Goal: Task Accomplishment & Management: Complete application form

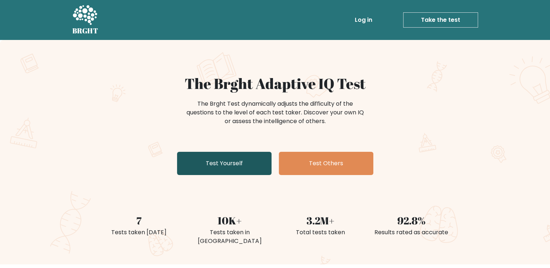
click at [223, 163] on link "Test Yourself" at bounding box center [224, 163] width 95 height 23
click at [212, 162] on link "Test Yourself" at bounding box center [224, 163] width 95 height 23
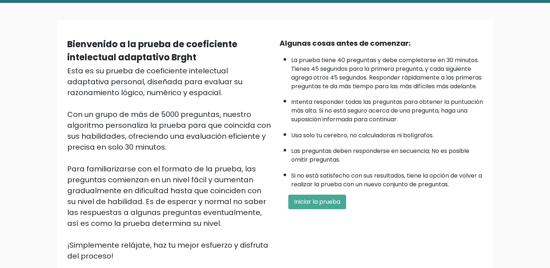
scroll to position [36, 0]
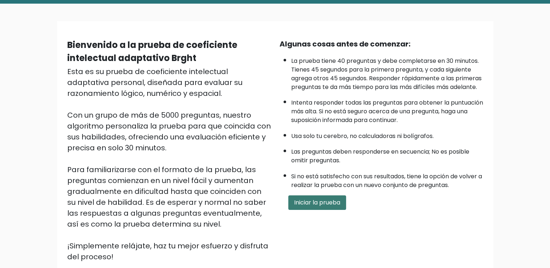
click at [339, 210] on button "Iniciar la prueba" at bounding box center [317, 203] width 58 height 15
click at [313, 206] on button "Iniciar la prueba" at bounding box center [317, 203] width 58 height 15
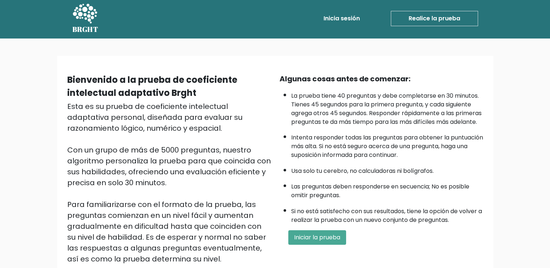
scroll to position [0, 0]
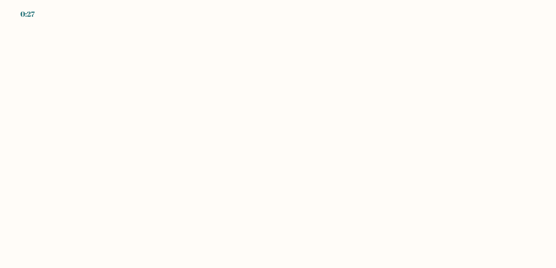
click at [38, 16] on div "0:27" at bounding box center [278, 10] width 556 height 20
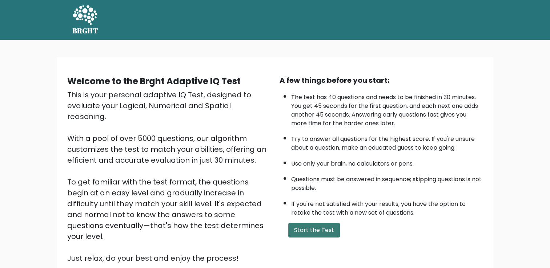
click at [332, 228] on button "Start the Test" at bounding box center [314, 230] width 52 height 15
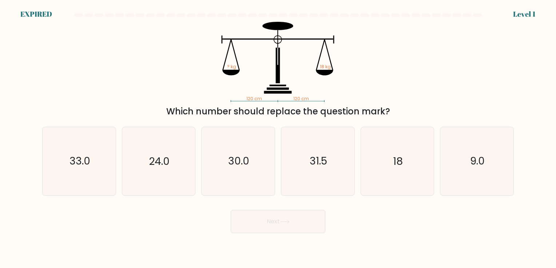
click at [134, 68] on div "120 cm 120 cm ? kg 18 kg Which number should replace the question mark?" at bounding box center [278, 70] width 480 height 96
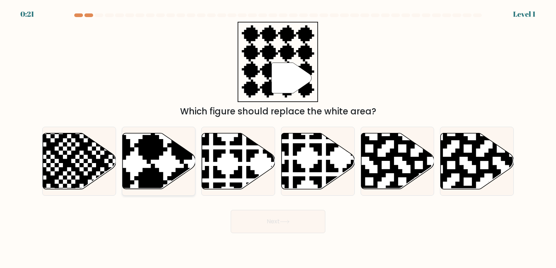
click at [168, 167] on icon at bounding box center [158, 161] width 73 height 56
click at [278, 138] on input "b." at bounding box center [278, 136] width 0 height 4
radio input "true"
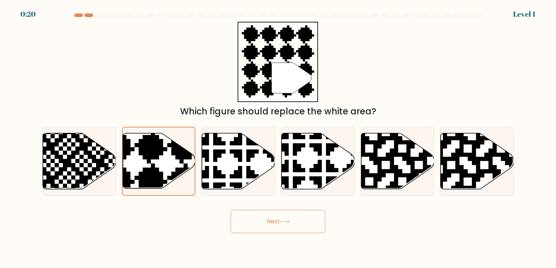
click at [281, 228] on button "Next" at bounding box center [278, 221] width 95 height 23
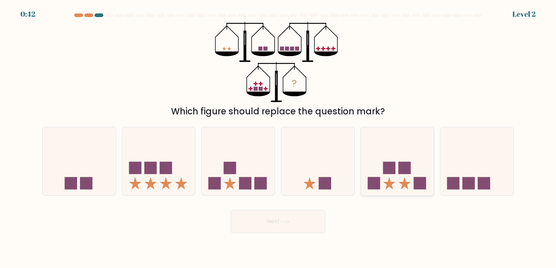
click at [388, 184] on icon at bounding box center [389, 183] width 12 height 12
click at [278, 138] on input "e." at bounding box center [278, 136] width 0 height 4
radio input "true"
click at [276, 221] on button "Next" at bounding box center [278, 221] width 95 height 23
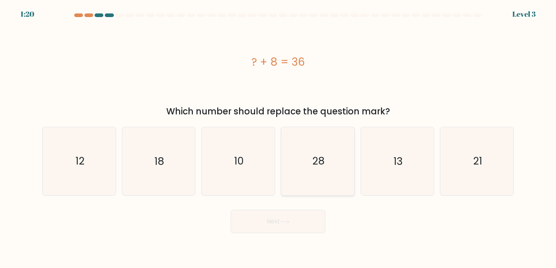
click at [328, 152] on icon "28" at bounding box center [318, 161] width 68 height 68
click at [278, 138] on input "d. 28" at bounding box center [278, 136] width 0 height 4
radio input "true"
click at [283, 230] on button "Next" at bounding box center [278, 221] width 95 height 23
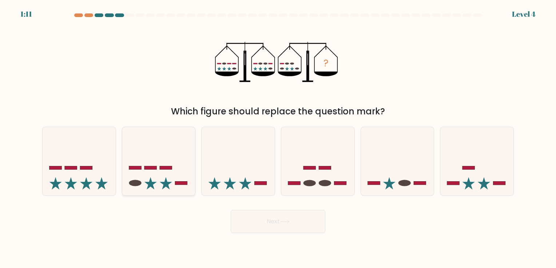
click at [154, 171] on icon at bounding box center [158, 161] width 73 height 60
click at [278, 138] on input "b." at bounding box center [278, 136] width 0 height 4
radio input "true"
click at [269, 216] on button "Next" at bounding box center [278, 221] width 95 height 23
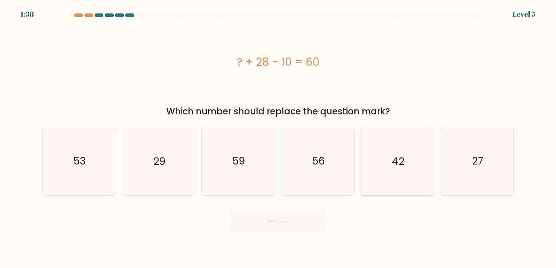
click at [387, 176] on icon "42" at bounding box center [397, 161] width 68 height 68
click at [278, 138] on input "e. 42" at bounding box center [278, 136] width 0 height 4
radio input "true"
click at [273, 229] on button "Next" at bounding box center [278, 221] width 95 height 23
click at [283, 220] on icon at bounding box center [285, 222] width 10 height 4
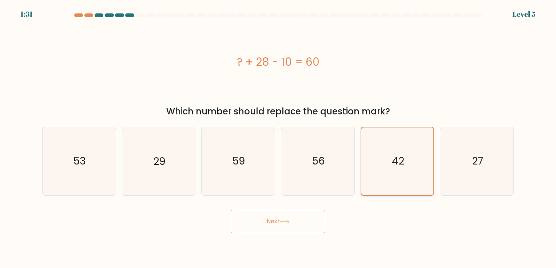
click at [398, 157] on text "42" at bounding box center [398, 162] width 12 height 14
click at [278, 138] on input "e. 42" at bounding box center [278, 136] width 0 height 4
click at [262, 224] on button "Next" at bounding box center [278, 221] width 95 height 23
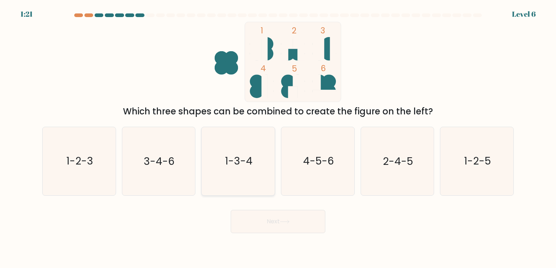
click at [229, 166] on text "1-3-4" at bounding box center [239, 162] width 28 height 14
click at [278, 138] on input "c. 1-3-4" at bounding box center [278, 136] width 0 height 4
radio input "true"
click at [282, 225] on button "Next" at bounding box center [278, 221] width 95 height 23
click at [285, 226] on button "Next" at bounding box center [278, 221] width 95 height 23
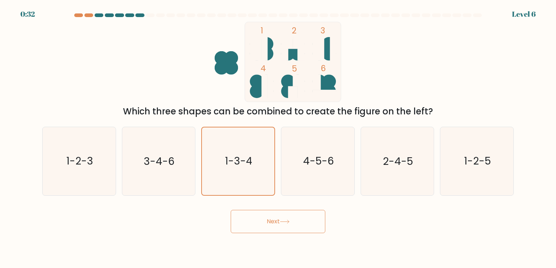
click at [291, 215] on button "Next" at bounding box center [278, 221] width 95 height 23
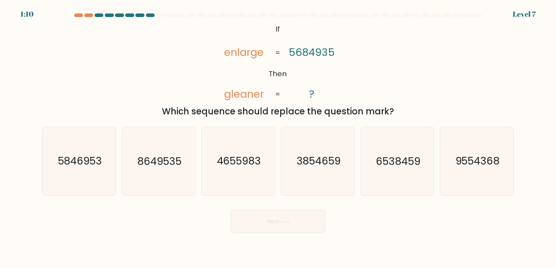
click at [381, 210] on div "Next" at bounding box center [278, 219] width 480 height 29
drag, startPoint x: 471, startPoint y: 0, endPoint x: 377, endPoint y: 43, distance: 102.7
click at [377, 43] on div "@import url('https://fonts.googleapis.com/css?family=Abril+Fatface:400,100,100i…" at bounding box center [278, 70] width 480 height 96
drag, startPoint x: 505, startPoint y: 0, endPoint x: 365, endPoint y: 48, distance: 148.5
click at [365, 48] on div "@import url('https://fonts.googleapis.com/css?family=Abril+Fatface:400,100,100i…" at bounding box center [278, 70] width 480 height 96
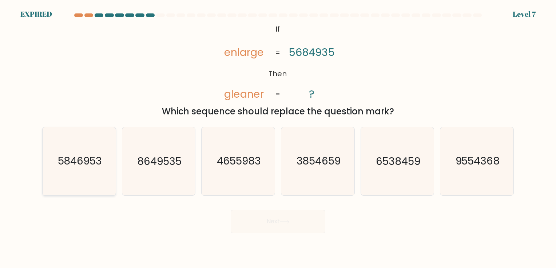
click at [100, 159] on text "5846953" at bounding box center [79, 162] width 44 height 14
click at [278, 138] on input "a. 5846953" at bounding box center [278, 136] width 0 height 4
radio input "true"
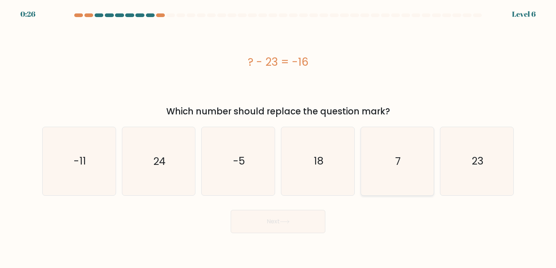
click at [384, 162] on icon "7" at bounding box center [397, 161] width 68 height 68
click at [278, 138] on input "e. 7" at bounding box center [278, 136] width 0 height 4
radio input "true"
click at [292, 227] on button "Next" at bounding box center [278, 221] width 95 height 23
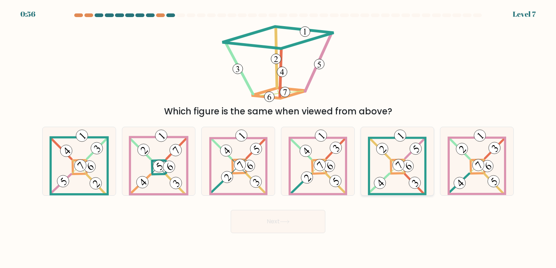
click at [382, 170] on icon at bounding box center [397, 161] width 59 height 68
click at [278, 138] on input "e." at bounding box center [278, 136] width 0 height 4
radio input "true"
click at [273, 222] on button "Next" at bounding box center [278, 221] width 95 height 23
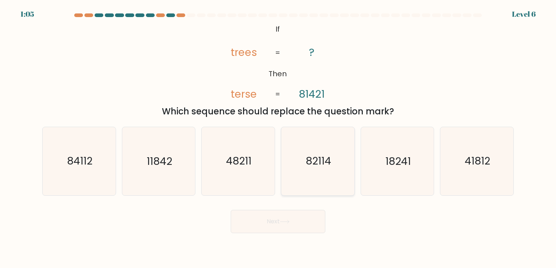
click at [325, 168] on text "82114" at bounding box center [317, 162] width 25 height 14
click at [278, 138] on input "d. 82114" at bounding box center [278, 136] width 0 height 4
radio input "true"
click at [271, 221] on button "Next" at bounding box center [278, 221] width 95 height 23
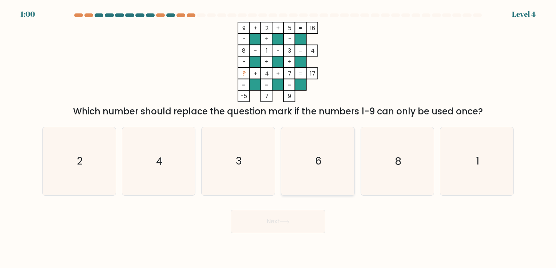
click at [320, 165] on text "6" at bounding box center [318, 162] width 7 height 14
click at [278, 138] on input "d. 6" at bounding box center [278, 136] width 0 height 4
radio input "true"
click at [283, 228] on button "Next" at bounding box center [278, 221] width 95 height 23
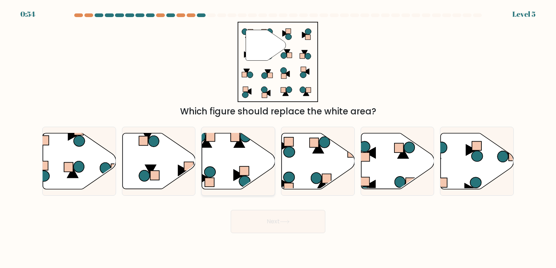
click at [241, 159] on icon at bounding box center [238, 161] width 73 height 56
click at [278, 138] on input "c." at bounding box center [278, 136] width 0 height 4
radio input "true"
click at [266, 221] on button "Next" at bounding box center [278, 221] width 95 height 23
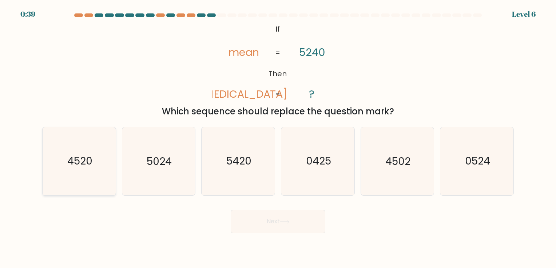
click at [78, 167] on text "4520" at bounding box center [79, 162] width 25 height 14
click at [278, 138] on input "a. 4520" at bounding box center [278, 136] width 0 height 4
radio input "true"
click at [264, 213] on button "Next" at bounding box center [278, 221] width 95 height 23
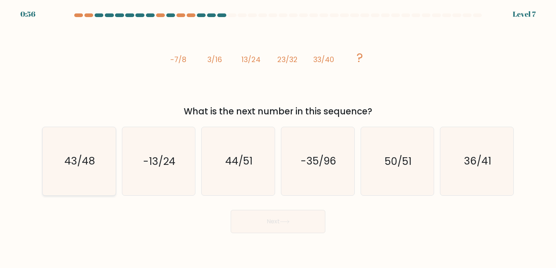
click at [69, 146] on icon "43/48" at bounding box center [79, 161] width 68 height 68
click at [278, 138] on input "a. 43/48" at bounding box center [278, 136] width 0 height 4
radio input "true"
click at [288, 216] on button "Next" at bounding box center [278, 221] width 95 height 23
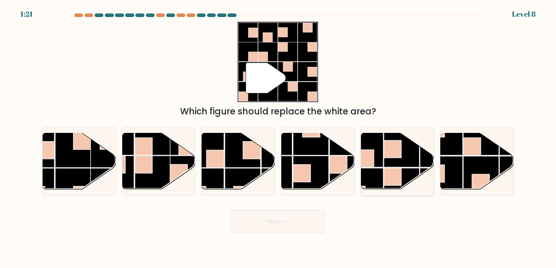
click at [380, 162] on rect at bounding box center [365, 150] width 36 height 36
click at [278, 138] on input "e." at bounding box center [278, 136] width 0 height 4
radio input "true"
click at [270, 224] on button "Next" at bounding box center [278, 221] width 95 height 23
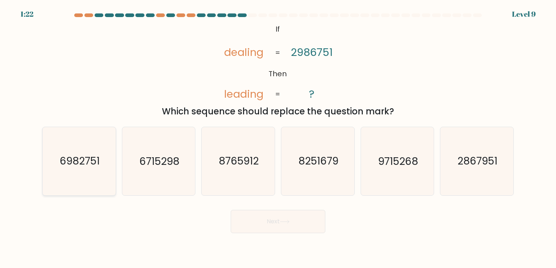
click at [74, 171] on icon "6982751" at bounding box center [79, 161] width 68 height 68
click at [278, 138] on input "a. 6982751" at bounding box center [278, 136] width 0 height 4
radio input "true"
click at [263, 225] on button "Next" at bounding box center [278, 221] width 95 height 23
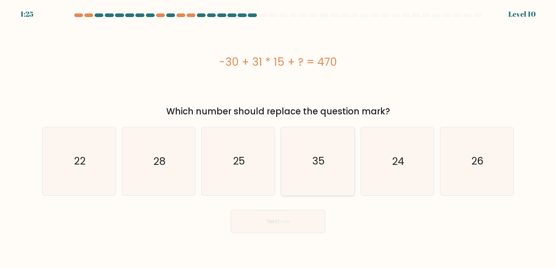
click at [313, 162] on text "35" at bounding box center [318, 162] width 12 height 14
click at [278, 138] on input "d. 35" at bounding box center [278, 136] width 0 height 4
radio input "true"
click at [267, 218] on button "Next" at bounding box center [278, 221] width 95 height 23
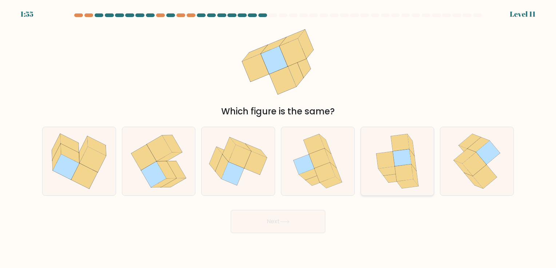
click at [403, 162] on icon at bounding box center [402, 157] width 18 height 17
click at [278, 138] on input "e." at bounding box center [278, 136] width 0 height 4
radio input "true"
click at [282, 228] on button "Next" at bounding box center [278, 221] width 95 height 23
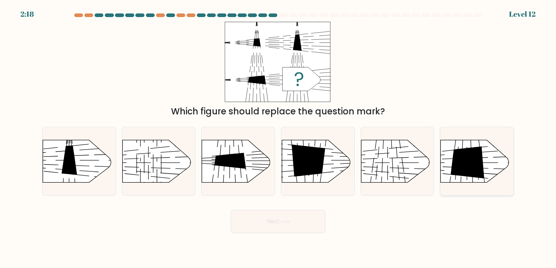
click at [457, 160] on icon at bounding box center [468, 163] width 34 height 32
click at [278, 138] on input "f." at bounding box center [278, 136] width 0 height 4
radio input "true"
click at [272, 230] on button "Next" at bounding box center [278, 221] width 95 height 23
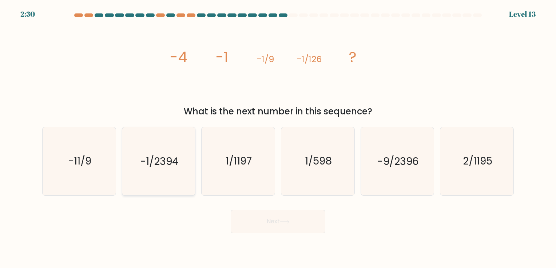
click at [153, 164] on text "-1/2394" at bounding box center [159, 162] width 39 height 14
click at [278, 138] on input "b. -1/2394" at bounding box center [278, 136] width 0 height 4
radio input "true"
click at [262, 222] on button "Next" at bounding box center [278, 221] width 95 height 23
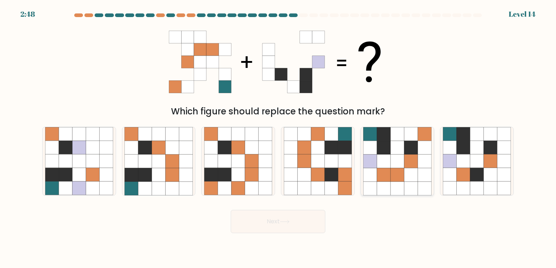
click at [416, 170] on icon at bounding box center [410, 174] width 13 height 13
click at [278, 138] on input "e." at bounding box center [278, 136] width 0 height 4
radio input "true"
click at [292, 229] on button "Next" at bounding box center [278, 221] width 95 height 23
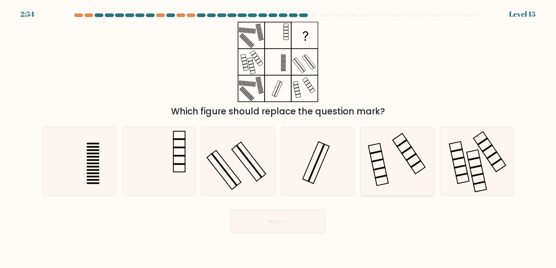
click at [388, 142] on icon at bounding box center [397, 161] width 68 height 68
click at [278, 138] on input "e." at bounding box center [278, 136] width 0 height 4
radio input "true"
click at [282, 224] on icon at bounding box center [285, 222] width 10 height 4
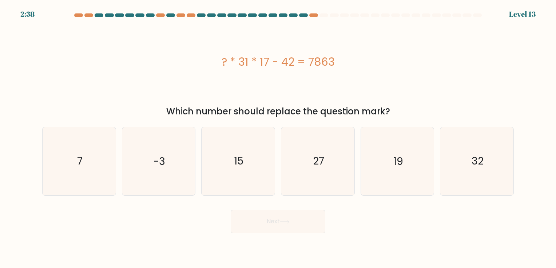
click at [200, 88] on div "? * 31 * 17 - 42 = 7863" at bounding box center [277, 62] width 471 height 80
click at [258, 166] on icon "15" at bounding box center [238, 161] width 68 height 68
click at [278, 138] on input "c. 15" at bounding box center [278, 136] width 0 height 4
radio input "true"
click at [263, 212] on button "Next" at bounding box center [278, 221] width 95 height 23
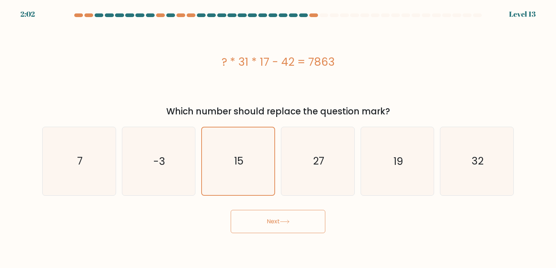
click at [280, 228] on button "Next" at bounding box center [278, 221] width 95 height 23
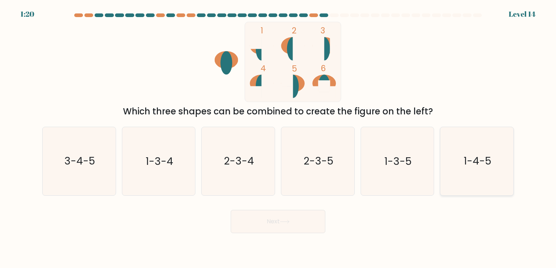
click at [463, 172] on icon "1-4-5" at bounding box center [477, 161] width 68 height 68
click at [278, 138] on input "f. 1-4-5" at bounding box center [278, 136] width 0 height 4
radio input "true"
click at [290, 228] on button "Next" at bounding box center [278, 221] width 95 height 23
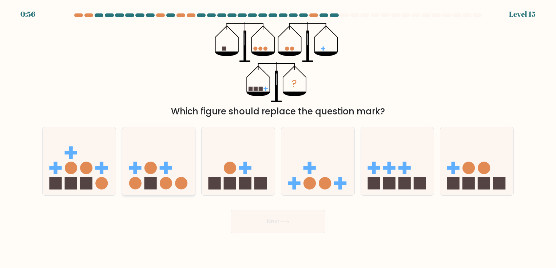
click at [189, 152] on icon at bounding box center [158, 161] width 73 height 60
click at [278, 138] on input "b." at bounding box center [278, 136] width 0 height 4
radio input "true"
click at [288, 226] on button "Next" at bounding box center [278, 221] width 95 height 23
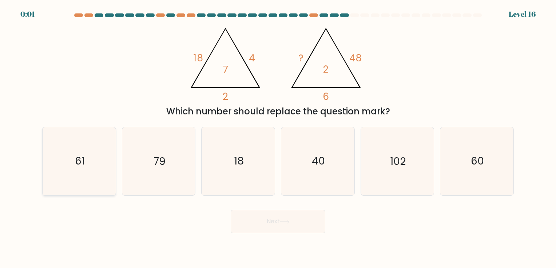
click at [71, 161] on icon "61" at bounding box center [79, 161] width 68 height 68
click at [278, 138] on input "a. 61" at bounding box center [278, 136] width 0 height 4
radio input "true"
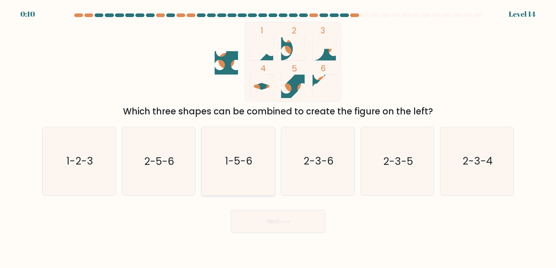
click at [231, 144] on icon "1-5-6" at bounding box center [238, 161] width 68 height 68
click at [278, 138] on input "c. 1-5-6" at bounding box center [278, 136] width 0 height 4
radio input "true"
click at [268, 227] on button "Next" at bounding box center [278, 221] width 95 height 23
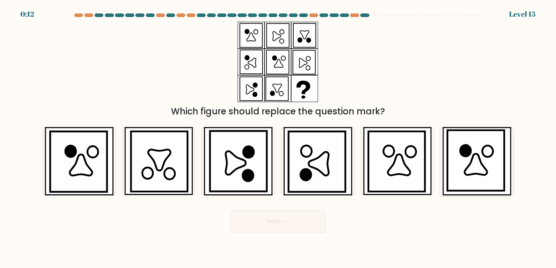
click at [454, 171] on icon at bounding box center [475, 161] width 57 height 60
click at [278, 138] on input "f." at bounding box center [278, 136] width 0 height 4
radio input "true"
click at [271, 218] on button "Next" at bounding box center [278, 221] width 95 height 23
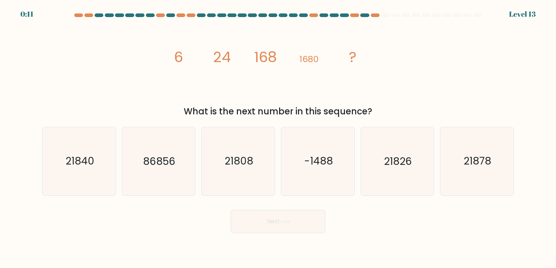
click at [91, 100] on div "image/svg+xml 6 24 168 1680 ? What is the next number in this sequence?" at bounding box center [278, 70] width 480 height 96
click at [88, 179] on icon "21840" at bounding box center [79, 161] width 68 height 68
click at [278, 138] on input "a. 21840" at bounding box center [278, 136] width 0 height 4
radio input "true"
click at [268, 226] on button "Next" at bounding box center [278, 221] width 95 height 23
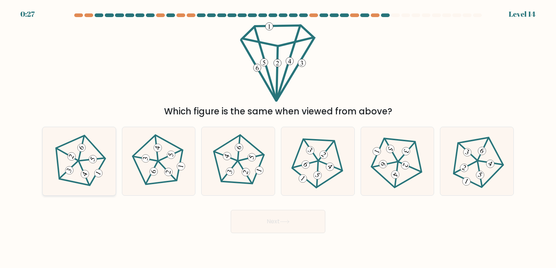
click at [61, 156] on icon at bounding box center [79, 161] width 55 height 55
click at [278, 138] on input "a." at bounding box center [278, 136] width 0 height 4
radio input "true"
click at [275, 231] on button "Next" at bounding box center [278, 221] width 95 height 23
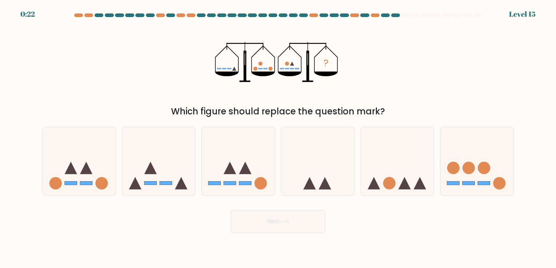
click at [282, 222] on icon at bounding box center [284, 221] width 9 height 3
click at [83, 184] on rect at bounding box center [86, 184] width 12 height 4
click at [278, 138] on input "a." at bounding box center [278, 136] width 0 height 4
radio input "true"
click at [291, 226] on button "Next" at bounding box center [278, 221] width 95 height 23
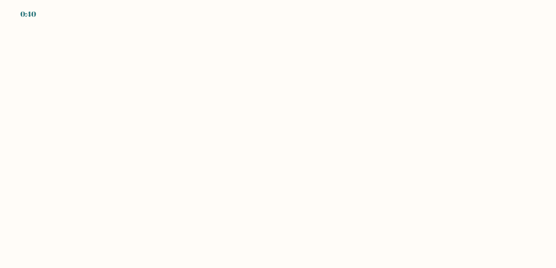
click at [197, 49] on body "0:40" at bounding box center [278, 134] width 556 height 268
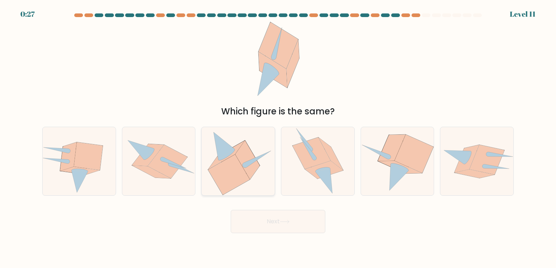
click at [249, 175] on icon at bounding box center [247, 160] width 24 height 39
click at [278, 138] on input "c." at bounding box center [278, 136] width 0 height 4
radio input "true"
click at [399, 151] on icon at bounding box center [413, 154] width 39 height 39
click at [278, 138] on input "e." at bounding box center [278, 136] width 0 height 4
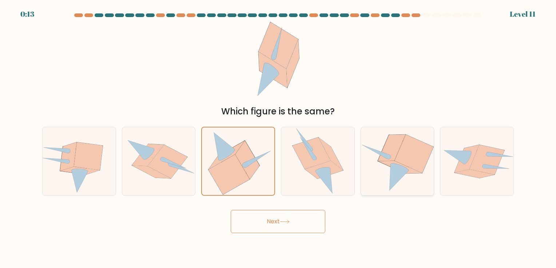
radio input "true"
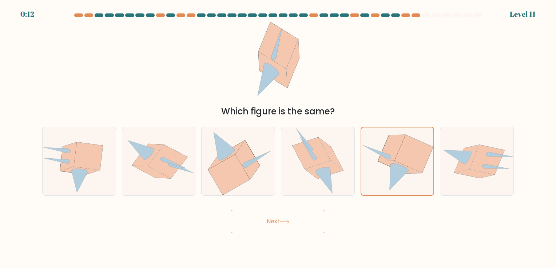
click at [292, 221] on button "Next" at bounding box center [278, 221] width 95 height 23
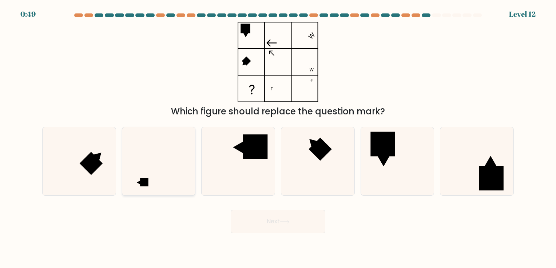
click at [164, 180] on icon at bounding box center [158, 161] width 68 height 68
click at [278, 138] on input "b." at bounding box center [278, 136] width 0 height 4
radio input "true"
click at [284, 231] on button "Next" at bounding box center [278, 221] width 95 height 23
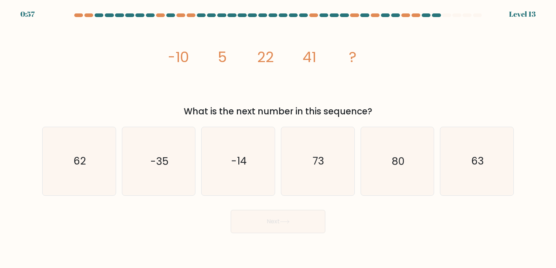
click at [183, 226] on div "Next" at bounding box center [278, 219] width 480 height 29
click at [83, 169] on icon "62" at bounding box center [79, 161] width 68 height 68
click at [278, 138] on input "a. 62" at bounding box center [278, 136] width 0 height 4
radio input "true"
click at [253, 225] on button "Next" at bounding box center [278, 221] width 95 height 23
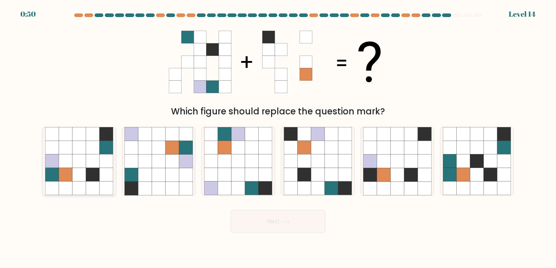
click at [71, 144] on icon at bounding box center [65, 147] width 13 height 13
click at [278, 138] on input "a." at bounding box center [278, 136] width 0 height 4
radio input "true"
click at [257, 225] on button "Next" at bounding box center [278, 221] width 95 height 23
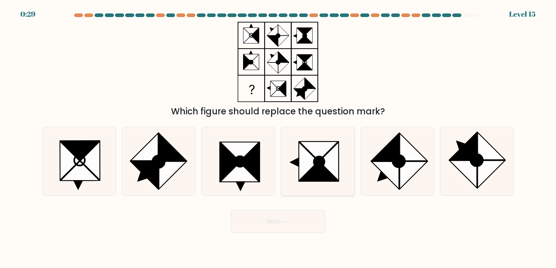
click at [321, 158] on icon at bounding box center [318, 162] width 11 height 11
click at [278, 138] on input "d." at bounding box center [278, 136] width 0 height 4
radio input "true"
click at [296, 222] on button "Next" at bounding box center [278, 221] width 95 height 23
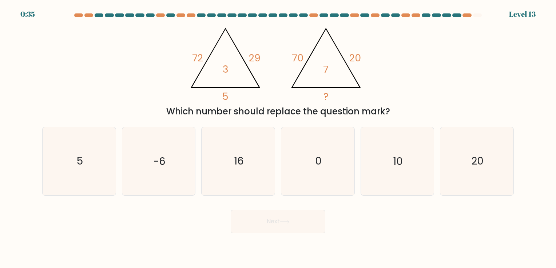
click at [437, 233] on body "0:35 Level 13" at bounding box center [278, 134] width 556 height 268
click at [162, 49] on div "@import url('https://fonts.googleapis.com/css?family=Abril+Fatface:400,100,100i…" at bounding box center [278, 70] width 480 height 96
click at [427, 151] on icon "10" at bounding box center [397, 161] width 68 height 68
click at [278, 138] on input "e. 10" at bounding box center [278, 136] width 0 height 4
radio input "true"
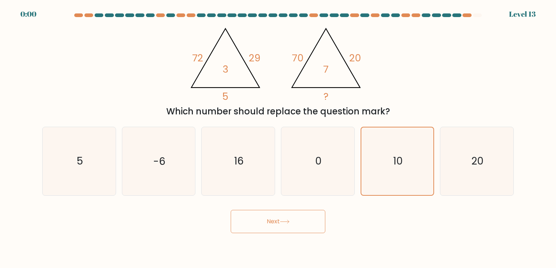
click at [292, 223] on button "Next" at bounding box center [278, 221] width 95 height 23
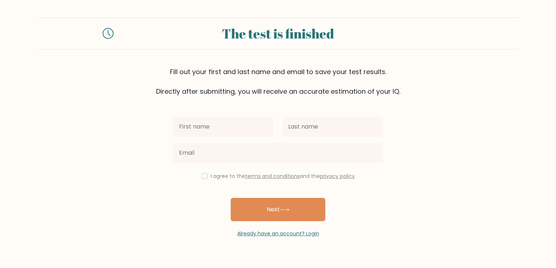
click at [220, 123] on input "text" at bounding box center [223, 127] width 100 height 20
type input "[DEMOGRAPHIC_DATA]"
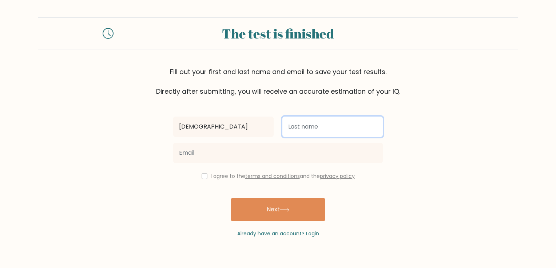
type input "[PERSON_NAME]"
type input "[EMAIL_ADDRESS][DOMAIN_NAME]"
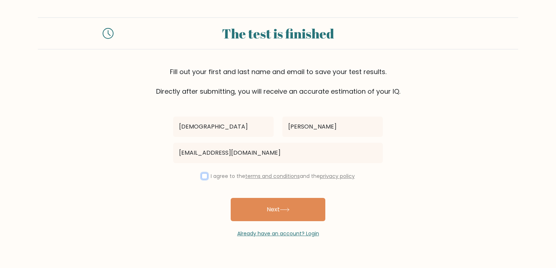
click at [202, 177] on input "checkbox" at bounding box center [204, 176] width 6 height 6
checkbox input "true"
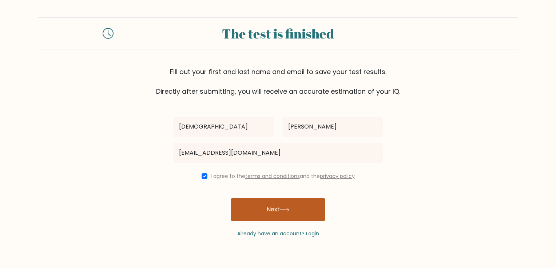
click at [278, 209] on button "Next" at bounding box center [278, 209] width 95 height 23
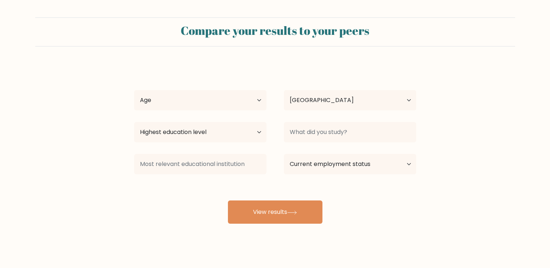
select select "MX"
click at [252, 107] on select "Age Under [DEMOGRAPHIC_DATA] [DEMOGRAPHIC_DATA] [DEMOGRAPHIC_DATA] [DEMOGRAPHIC…" at bounding box center [200, 100] width 132 height 20
select select "25_34"
click at [134, 90] on select "Age Under [DEMOGRAPHIC_DATA] [DEMOGRAPHIC_DATA] [DEMOGRAPHIC_DATA] [DEMOGRAPHIC…" at bounding box center [200, 100] width 132 height 20
click at [200, 123] on select "Highest education level No schooling Primary Lower Secondary Upper Secondary Oc…" at bounding box center [200, 132] width 132 height 20
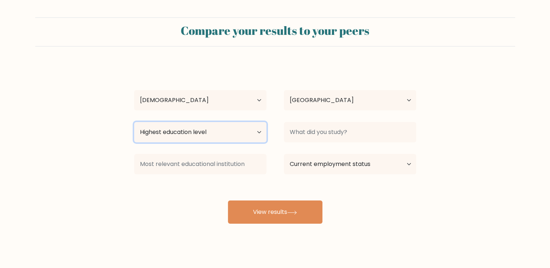
select select "masters_degree"
click at [134, 122] on select "Highest education level No schooling Primary Lower Secondary Upper Secondary Oc…" at bounding box center [200, 132] width 132 height 20
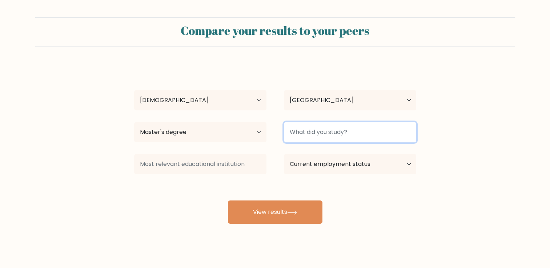
click at [294, 134] on input at bounding box center [350, 132] width 132 height 20
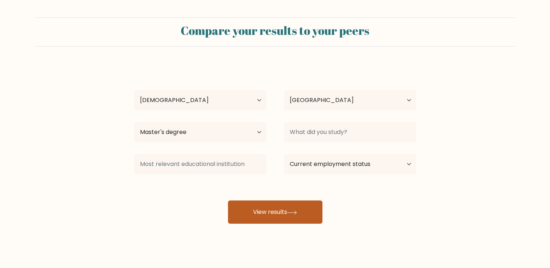
click at [263, 210] on button "View results" at bounding box center [275, 212] width 95 height 23
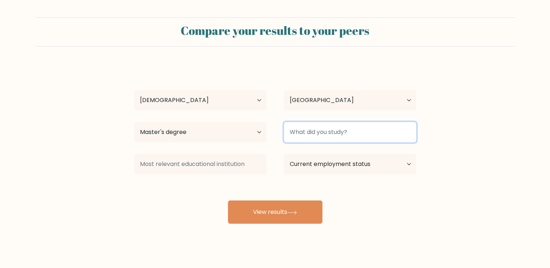
click at [347, 123] on input at bounding box center [350, 132] width 132 height 20
type input "Negocios Internacionales"
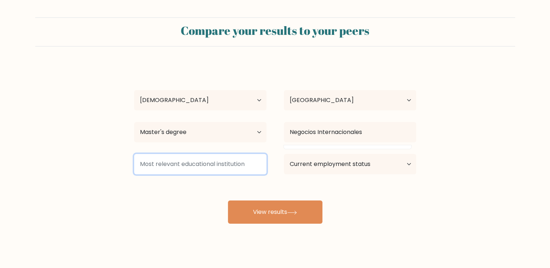
click at [229, 172] on input at bounding box center [200, 164] width 132 height 20
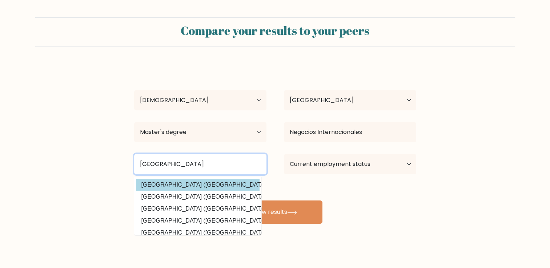
type input "Universidad de Guadalaja"
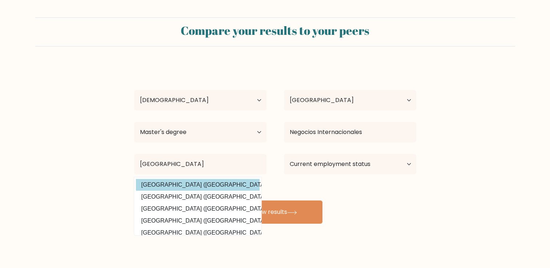
click at [224, 185] on div "Jesus Vargas Guerrero Age Under 18 years old 18-24 years old 25-34 years old 35…" at bounding box center [275, 144] width 291 height 160
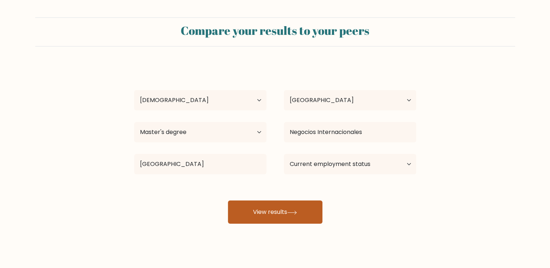
click at [278, 210] on button "View results" at bounding box center [275, 212] width 95 height 23
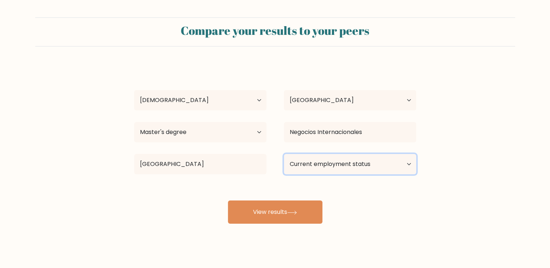
click at [349, 162] on select "Current employment status Employed Student Retired Other / prefer not to answer" at bounding box center [350, 164] width 132 height 20
select select "employed"
click at [284, 154] on select "Current employment status Employed Student Retired Other / prefer not to answer" at bounding box center [350, 164] width 132 height 20
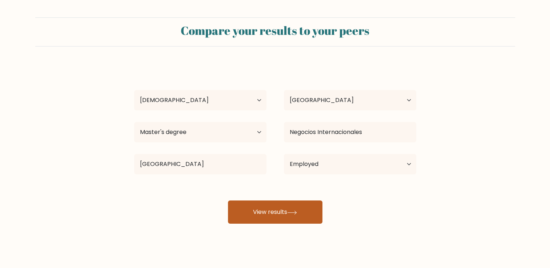
click at [289, 211] on icon at bounding box center [292, 213] width 10 height 4
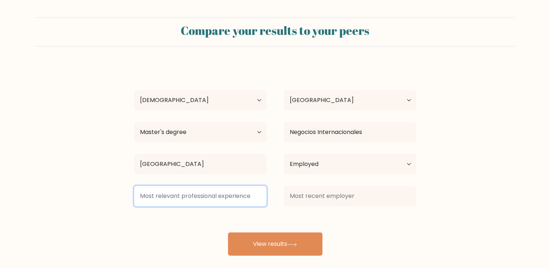
click at [233, 196] on input at bounding box center [200, 196] width 132 height 20
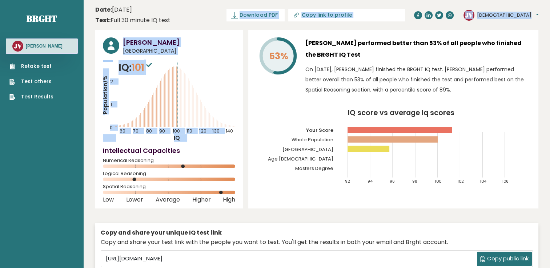
drag, startPoint x: 217, startPoint y: 76, endPoint x: 231, endPoint y: 24, distance: 54.0
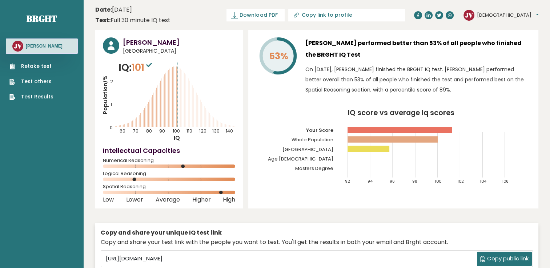
click at [231, 24] on header "Date: [DATE] Test: Full 30 minute IQ test Download PDF Downloading... Downloadi…" at bounding box center [316, 15] width 443 height 23
